Goal: Task Accomplishment & Management: Manage account settings

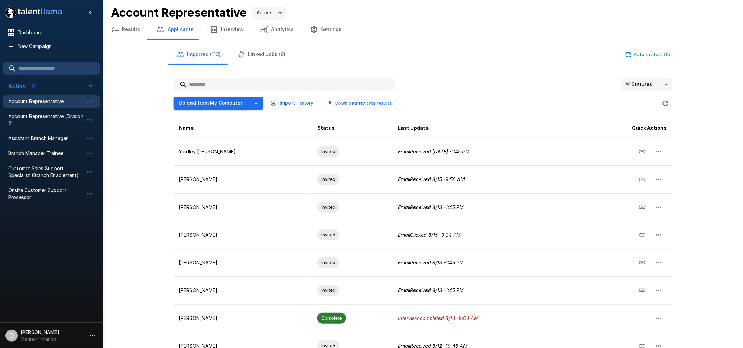
click at [210, 100] on button "Upload from My Computer" at bounding box center [211, 103] width 75 height 13
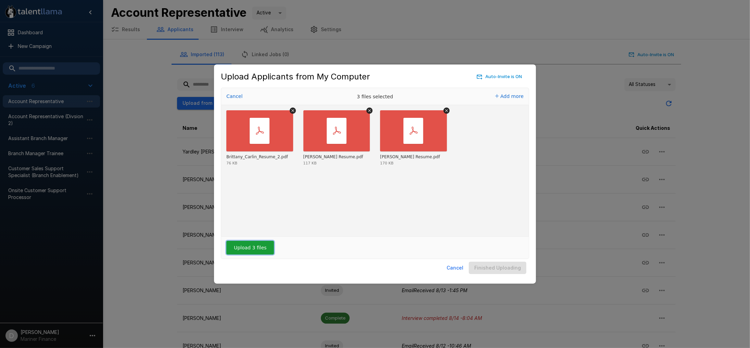
click at [245, 248] on button "Upload 3 files" at bounding box center [250, 248] width 48 height 14
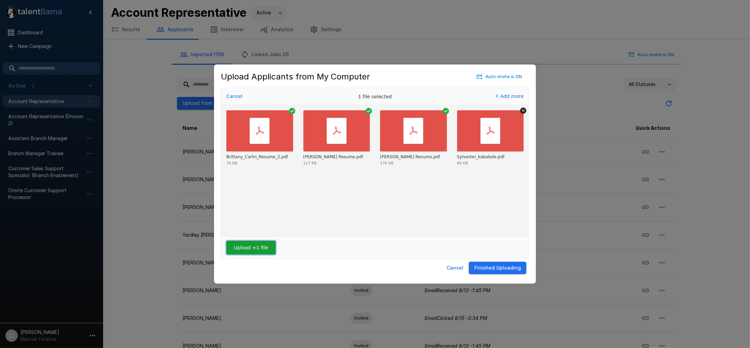
click at [239, 249] on button "Upload +1 file" at bounding box center [250, 248] width 49 height 14
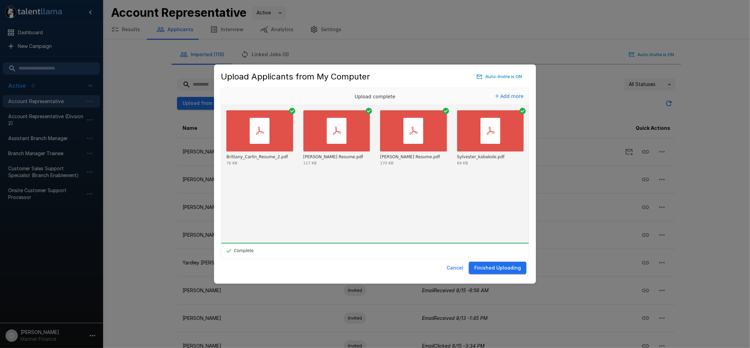
click at [491, 269] on button "Finished Uploading" at bounding box center [498, 268] width 58 height 13
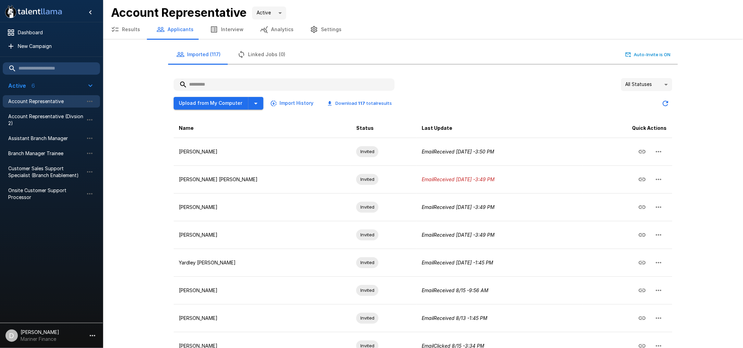
scroll to position [46, 0]
